Goal: Task Accomplishment & Management: Use online tool/utility

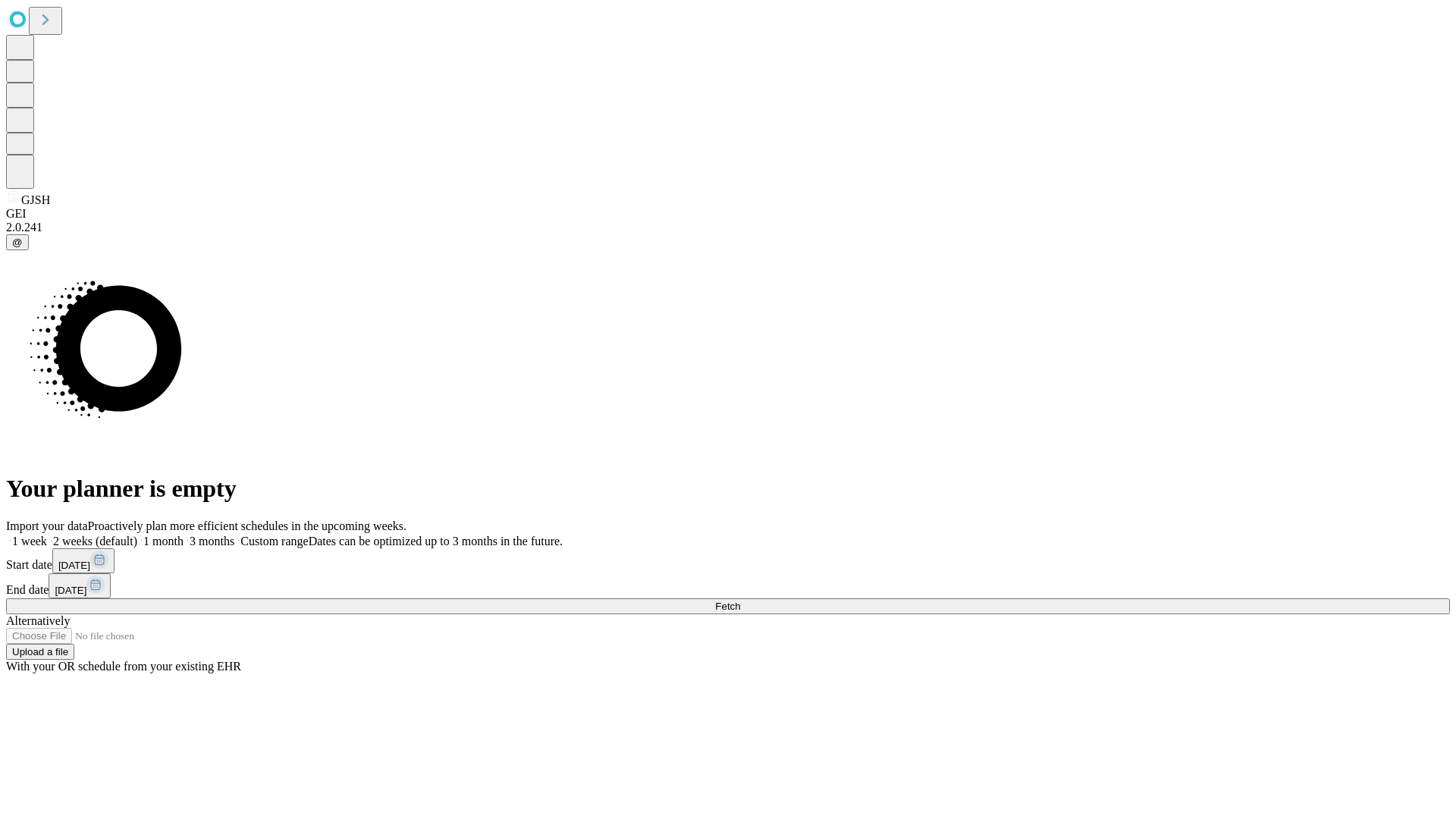
click at [740, 601] on span "Fetch" at bounding box center [728, 606] width 25 height 12
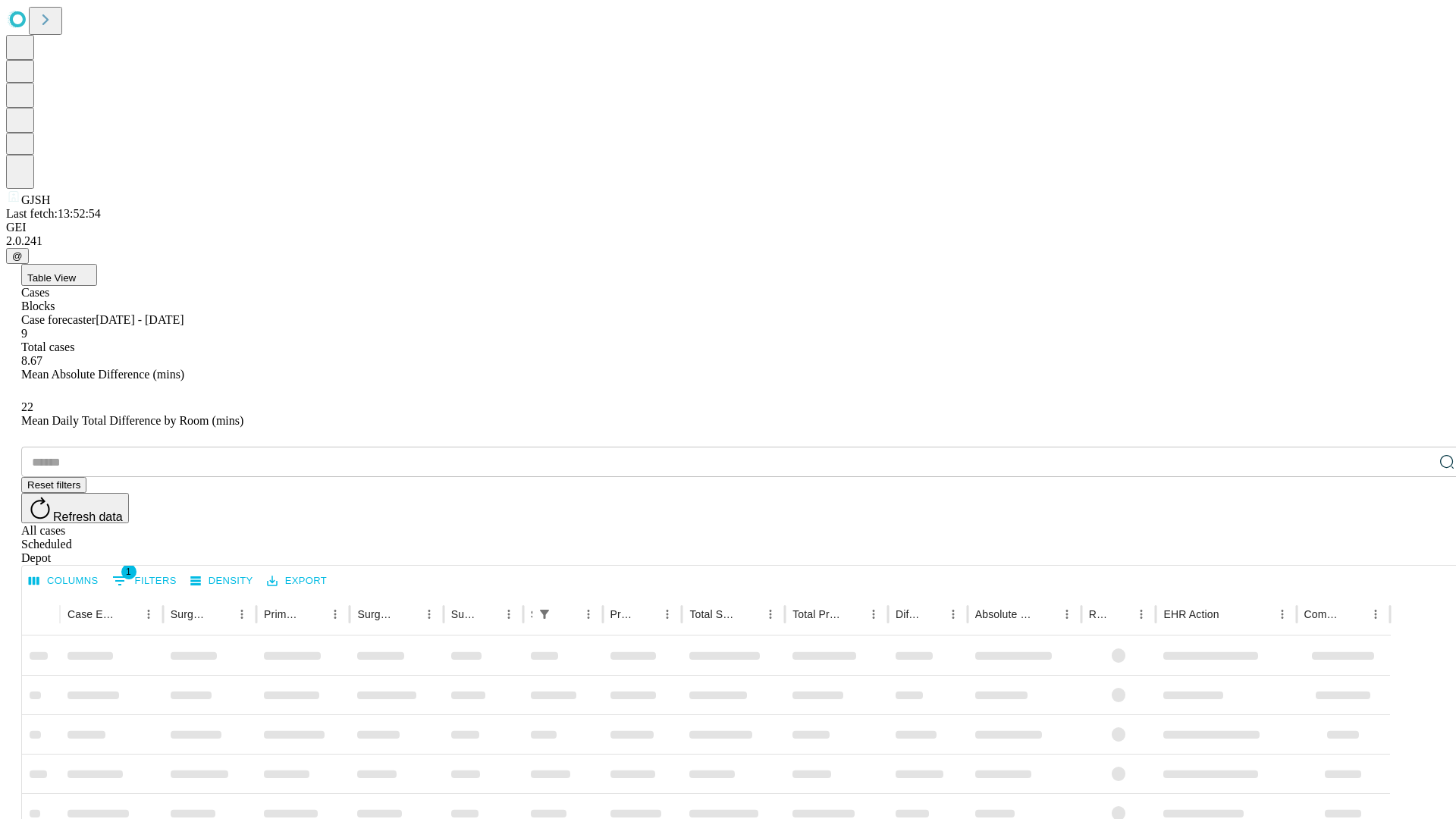
click at [1417, 551] on div "Depot" at bounding box center [743, 557] width 1444 height 14
